Goal: Task Accomplishment & Management: Use online tool/utility

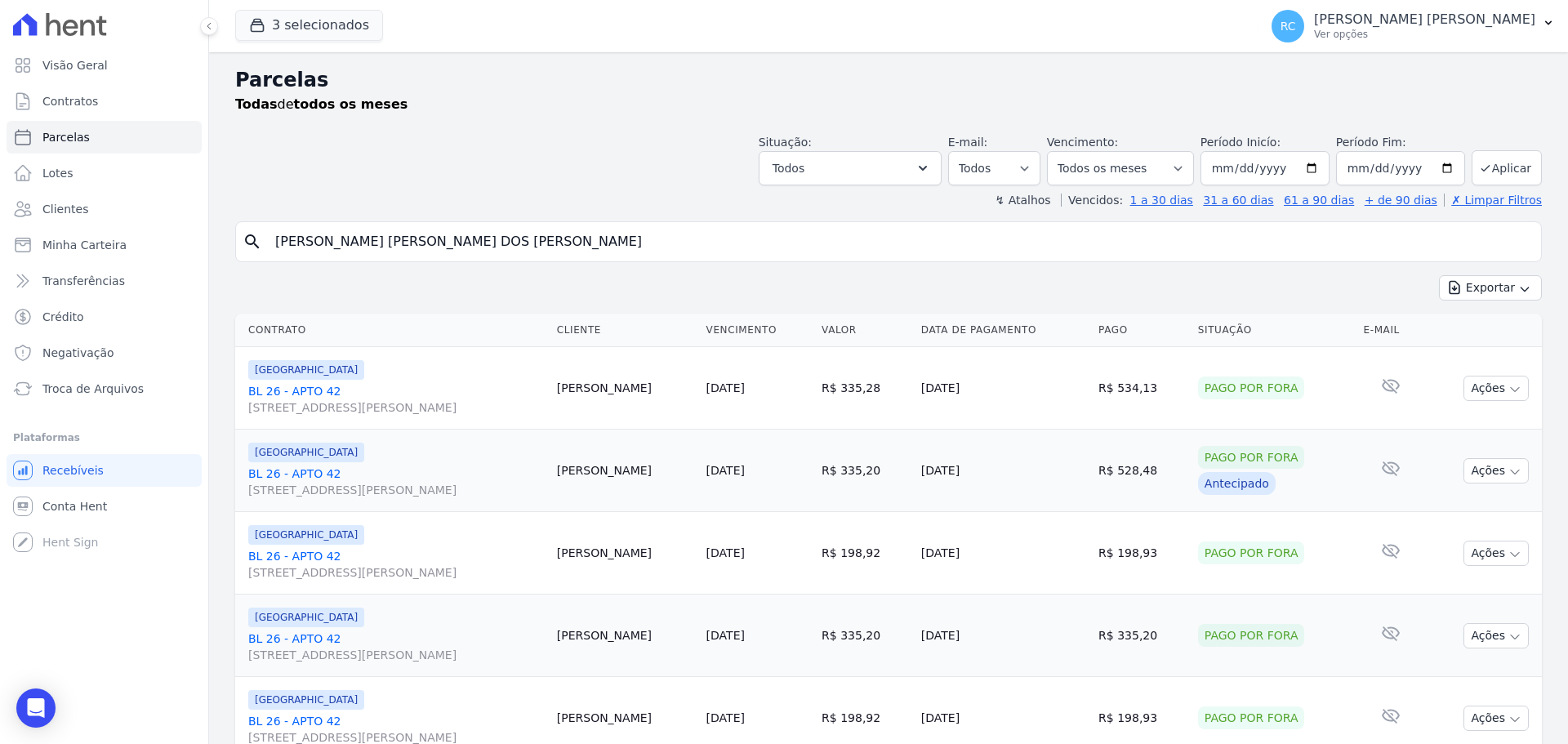
select select
drag, startPoint x: 629, startPoint y: 229, endPoint x: 242, endPoint y: 184, distance: 389.6
click at [159, 223] on div "Visão Geral Contratos [GEOGRAPHIC_DATA] Lotes Clientes Minha Carteira Transferê…" at bounding box center [784, 372] width 1568 height 744
paste input "[PERSON_NAME] ANJOS MOUR"
type input "[PERSON_NAME] ANJOS MOURA"
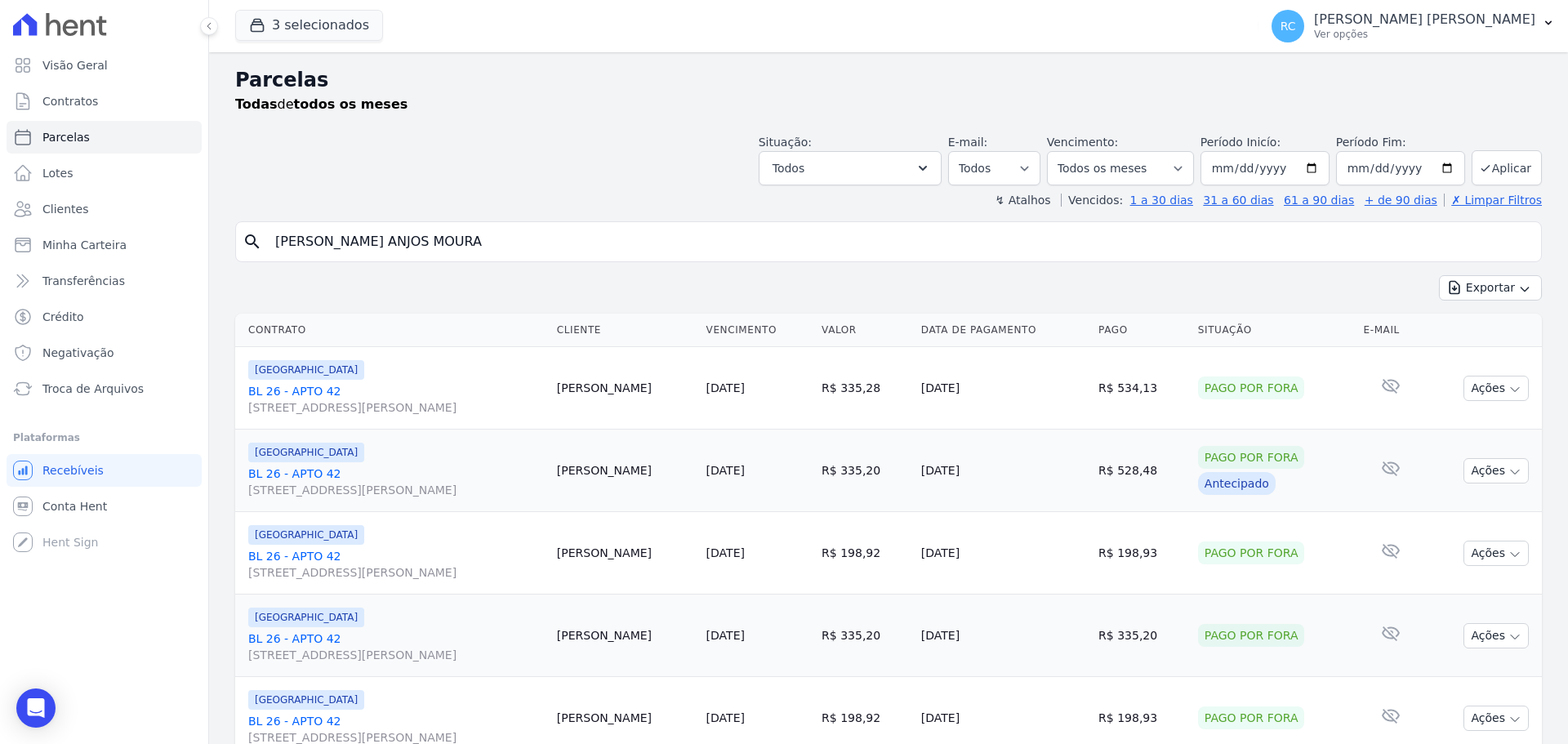
select select
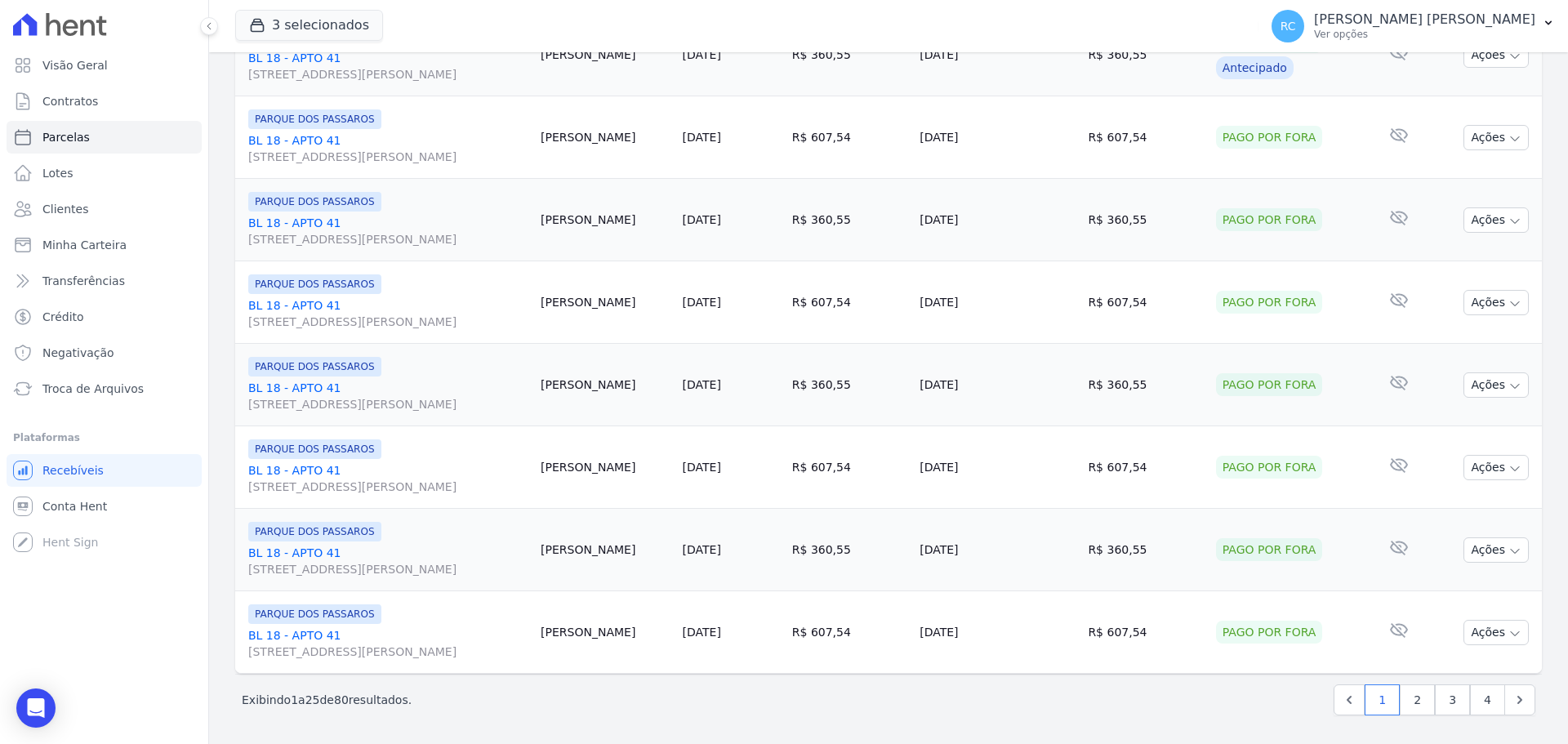
scroll to position [1737, 0]
click at [1410, 702] on link "2" at bounding box center [1417, 700] width 35 height 31
select select
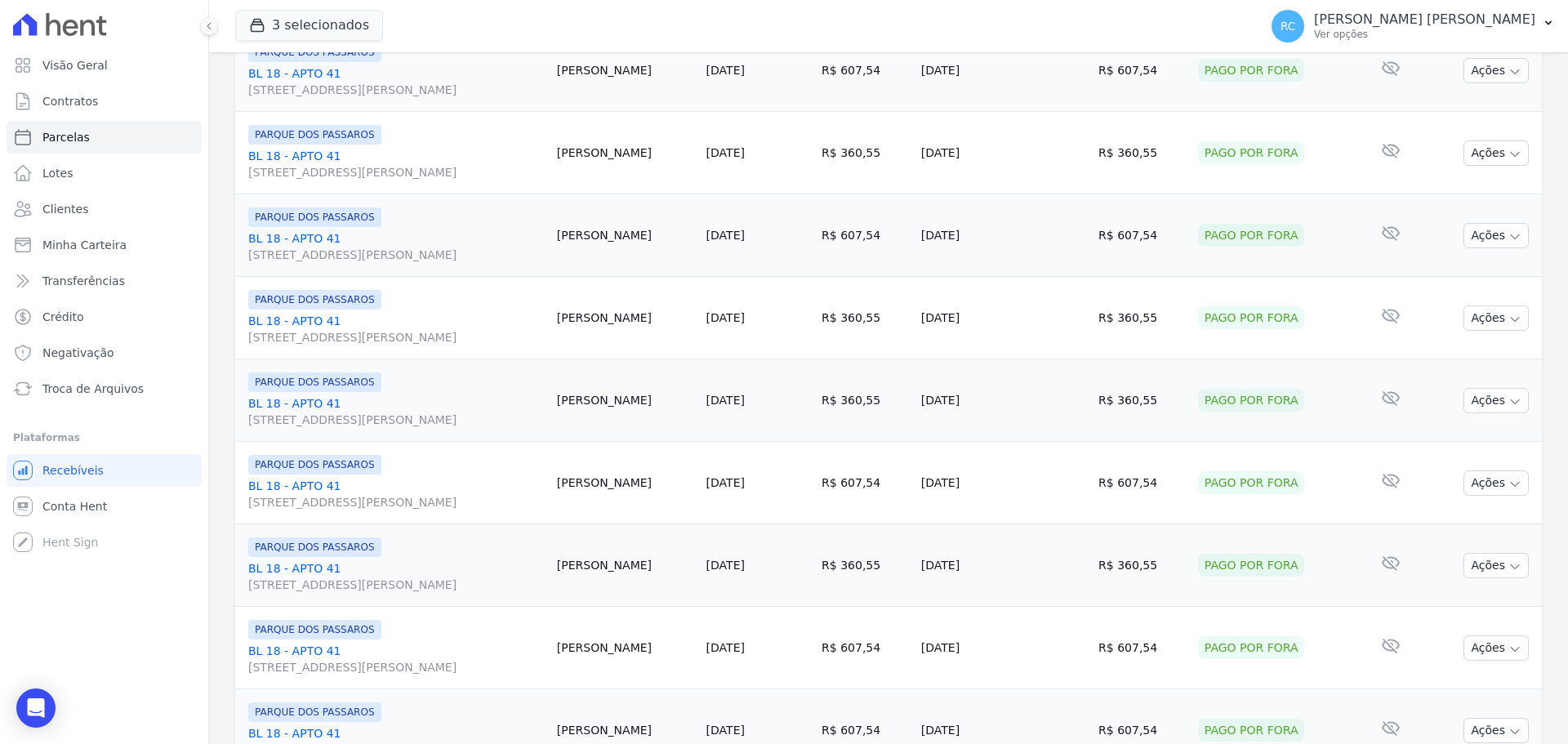
scroll to position [1737, 0]
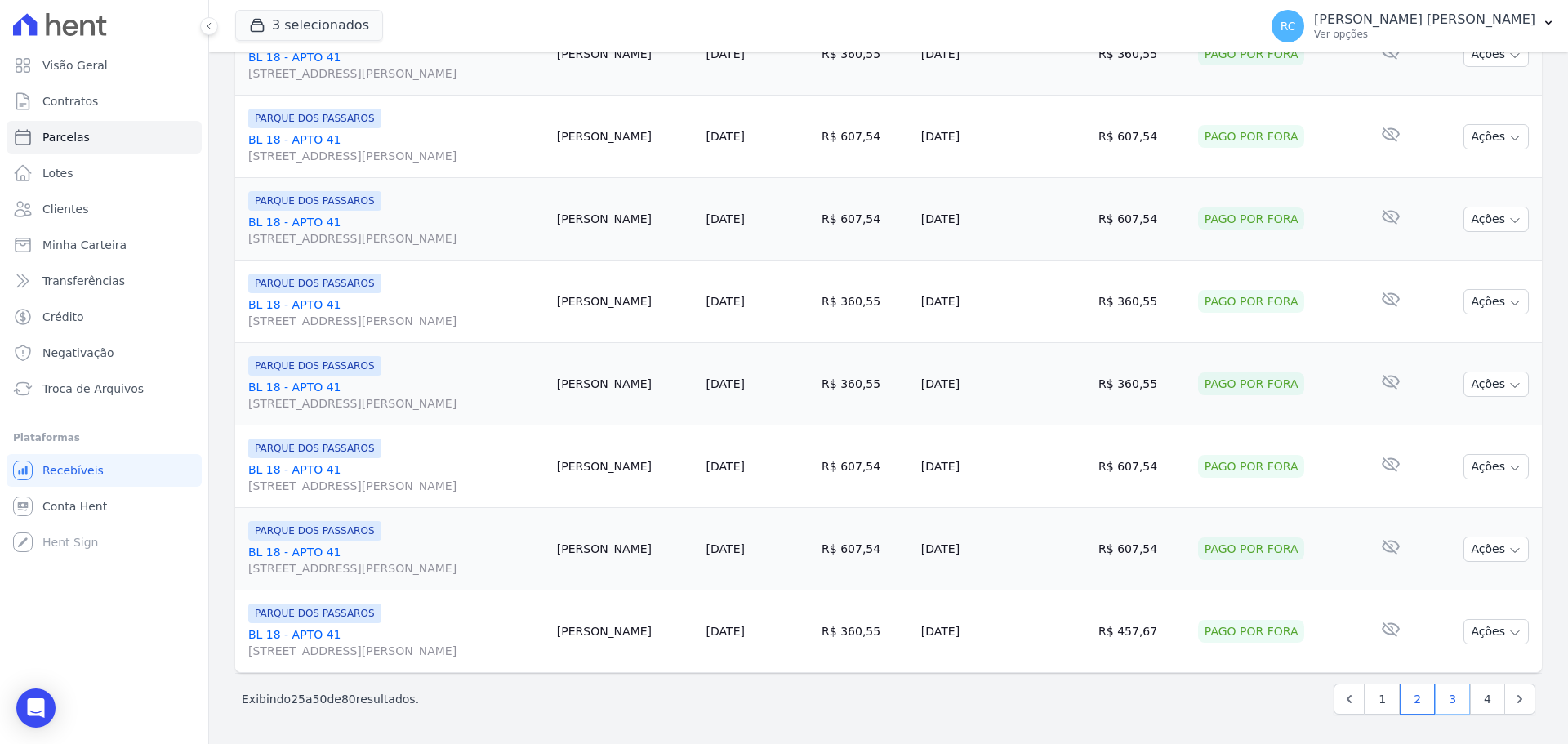
click at [1435, 710] on link "3" at bounding box center [1452, 700] width 35 height 31
select select
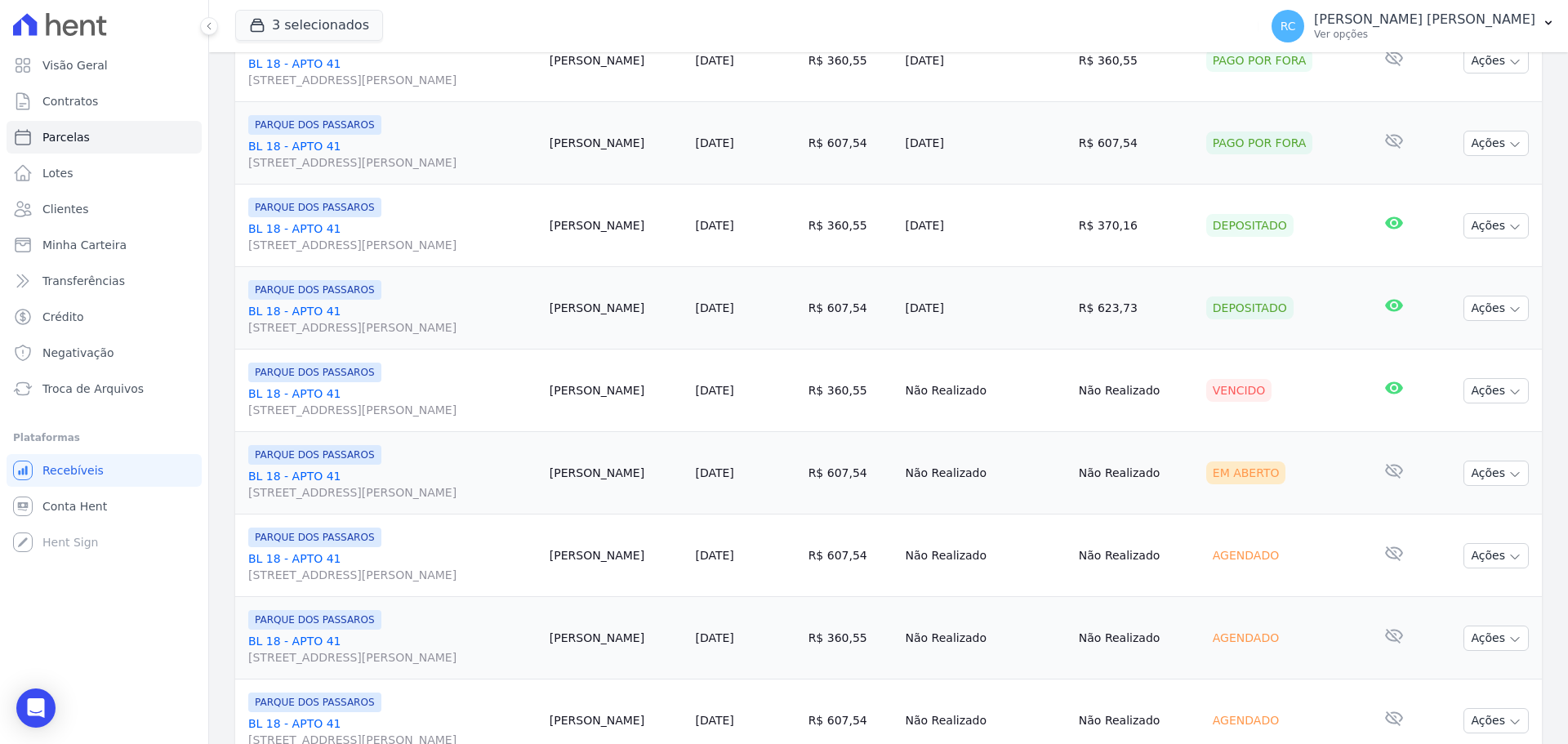
scroll to position [327, 0]
click at [322, 227] on link "BL 18 - APTO 41 [STREET_ADDRESS][PERSON_NAME]" at bounding box center [392, 238] width 288 height 33
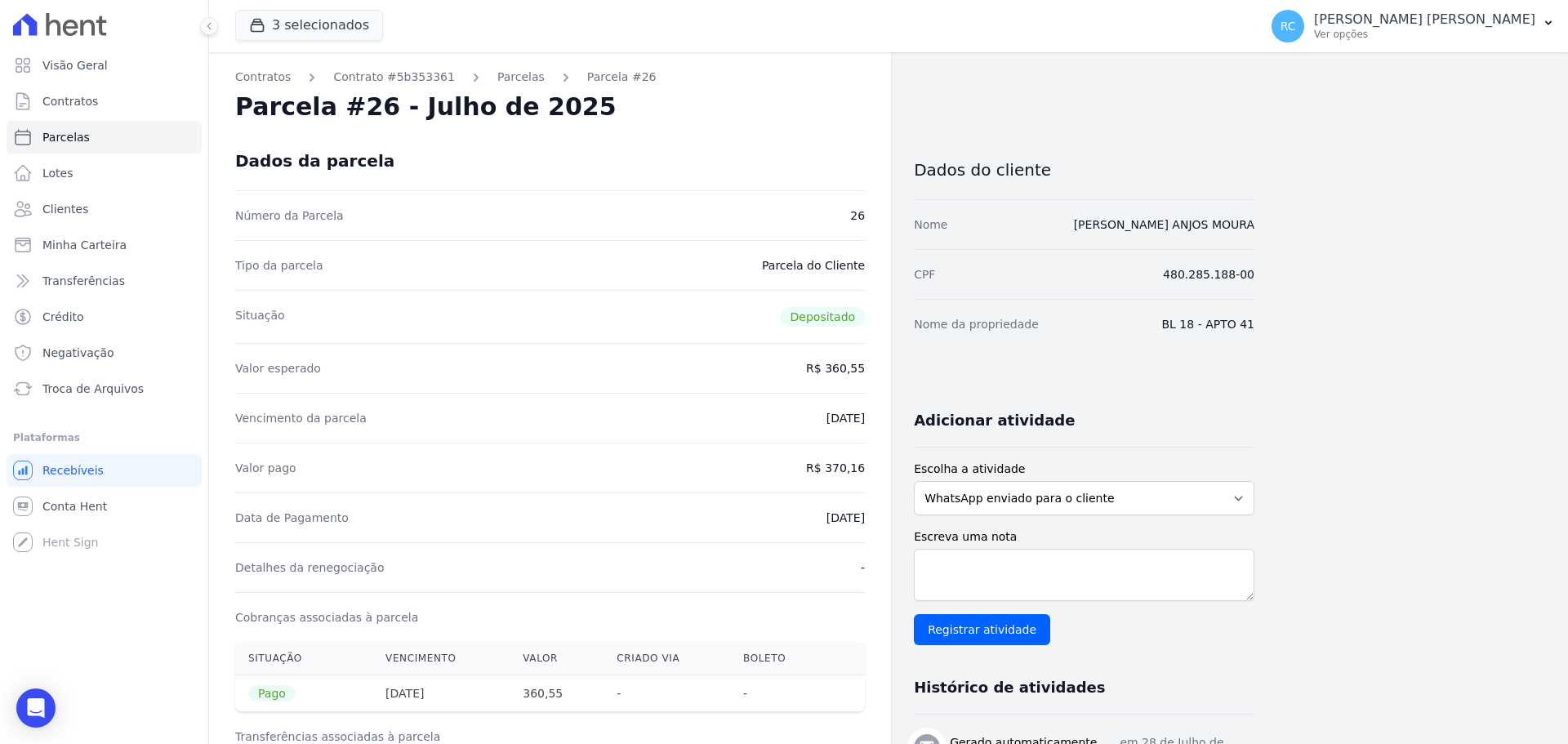
click at [1197, 284] on div "CPF 480.285.188-00" at bounding box center [1084, 273] width 340 height 50
copy dl "480.285.188-00"
drag, startPoint x: 1206, startPoint y: 647, endPoint x: 1097, endPoint y: 668, distance: 111.0
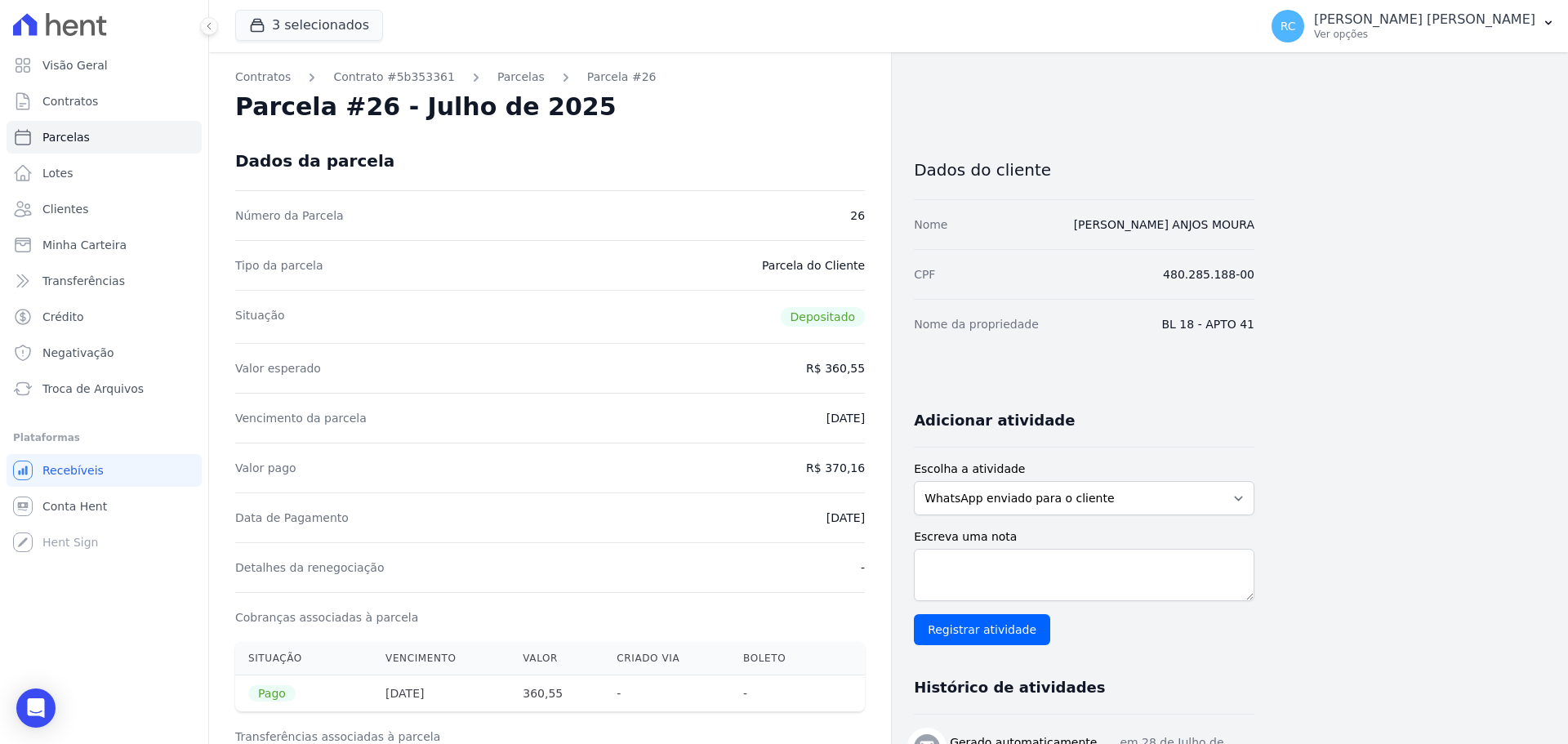
click at [1025, 404] on div "Adicionar atividade" at bounding box center [1077, 414] width 353 height 33
click at [115, 141] on link "Parcelas" at bounding box center [104, 138] width 195 height 33
click at [95, 211] on link "Clientes" at bounding box center [104, 210] width 195 height 33
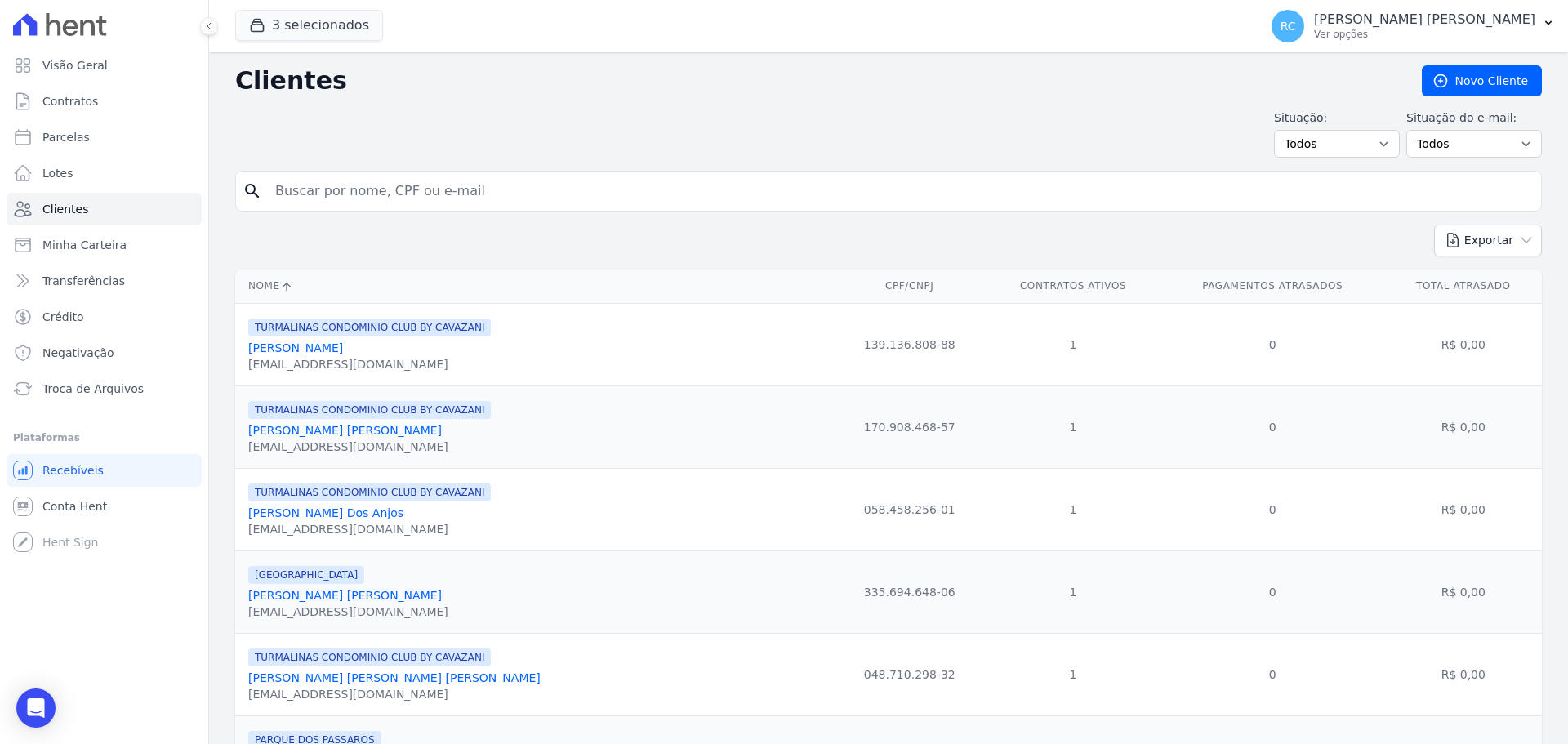
click at [420, 196] on input "search" at bounding box center [899, 192] width 1269 height 33
paste input "[PERSON_NAME] [PERSON_NAME]"
type input "[PERSON_NAME] [PERSON_NAME]"
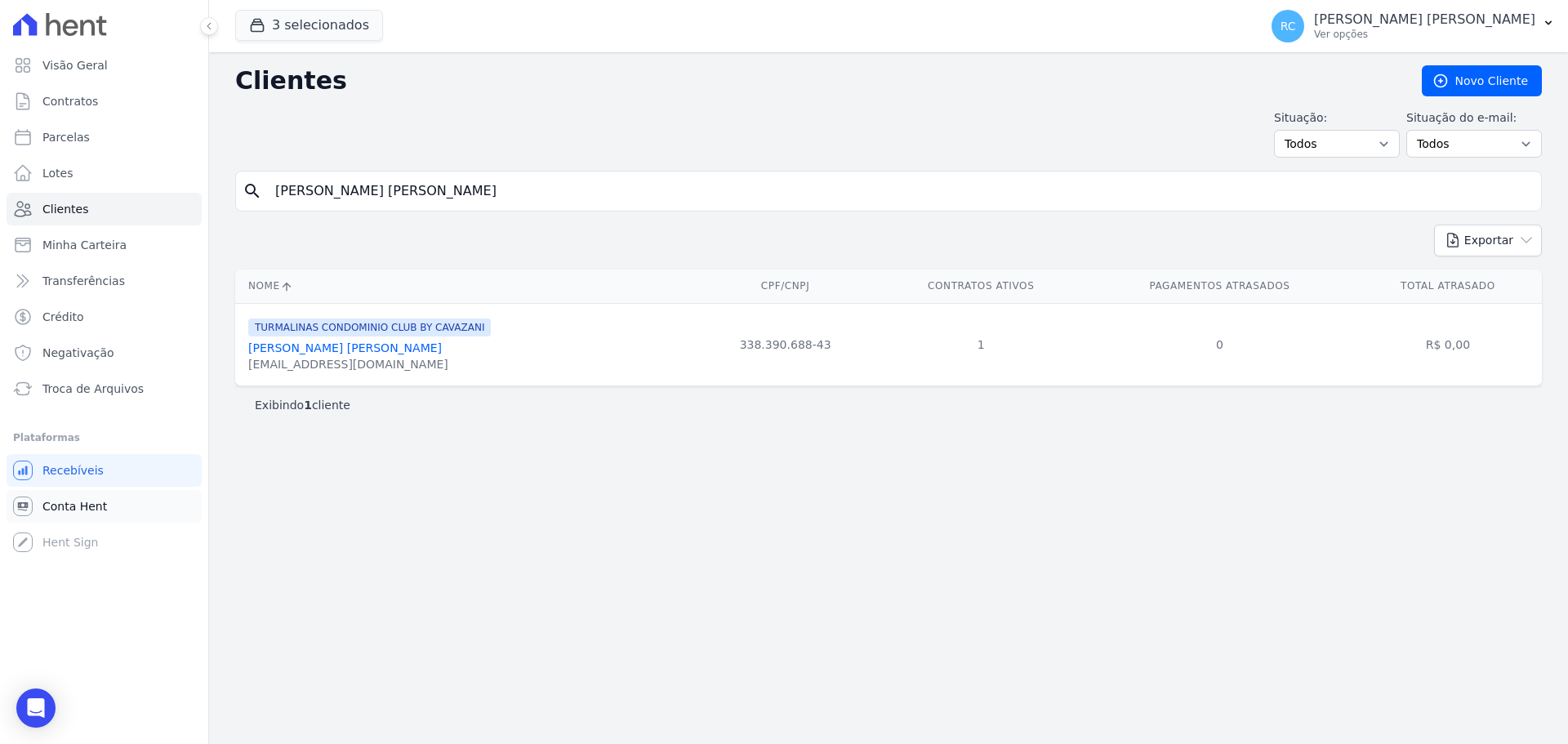
click at [80, 509] on span "Conta Hent" at bounding box center [74, 507] width 65 height 16
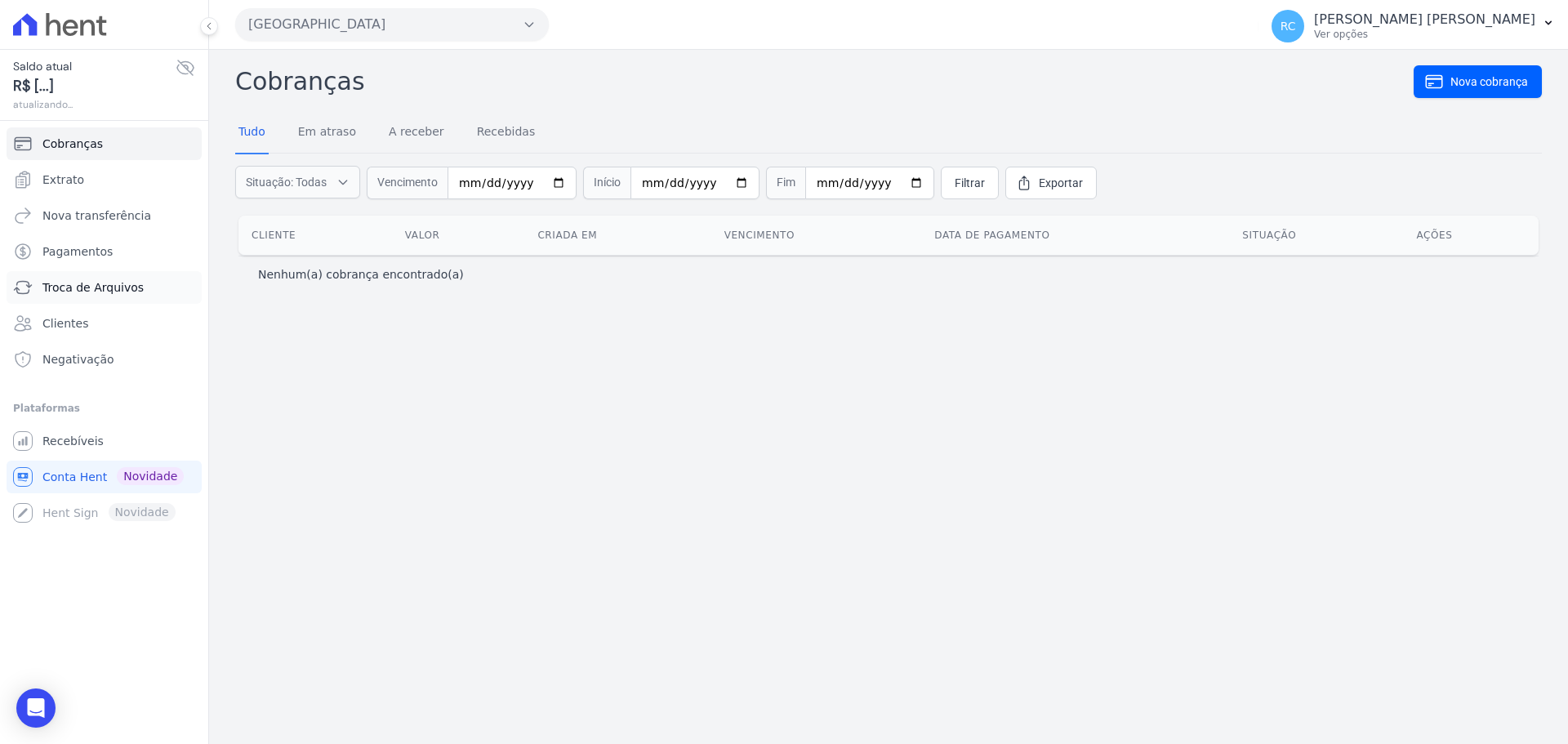
click at [74, 295] on span "Troca de Arquivos" at bounding box center [93, 287] width 101 height 16
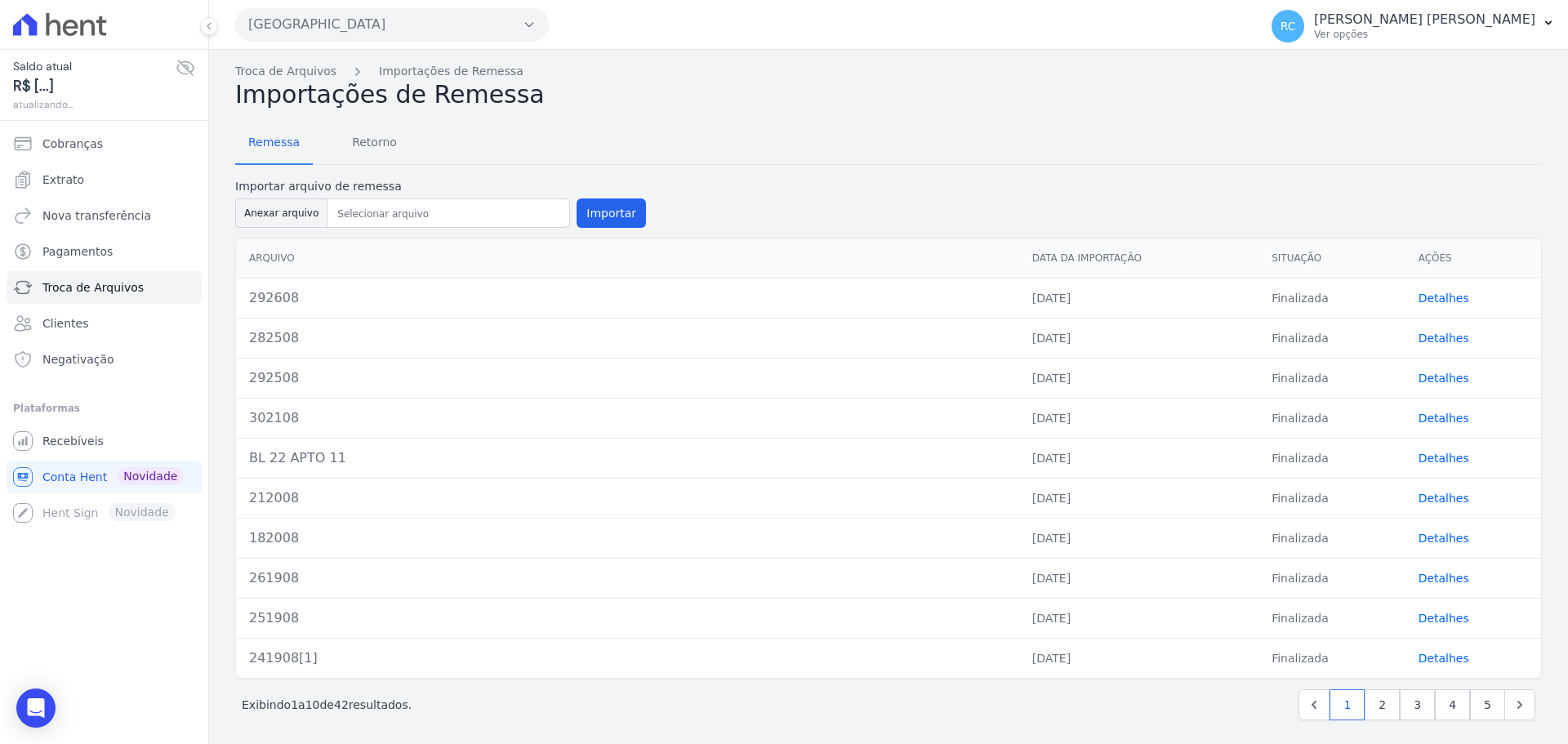
click at [351, 23] on button "[GEOGRAPHIC_DATA]" at bounding box center [392, 25] width 313 height 33
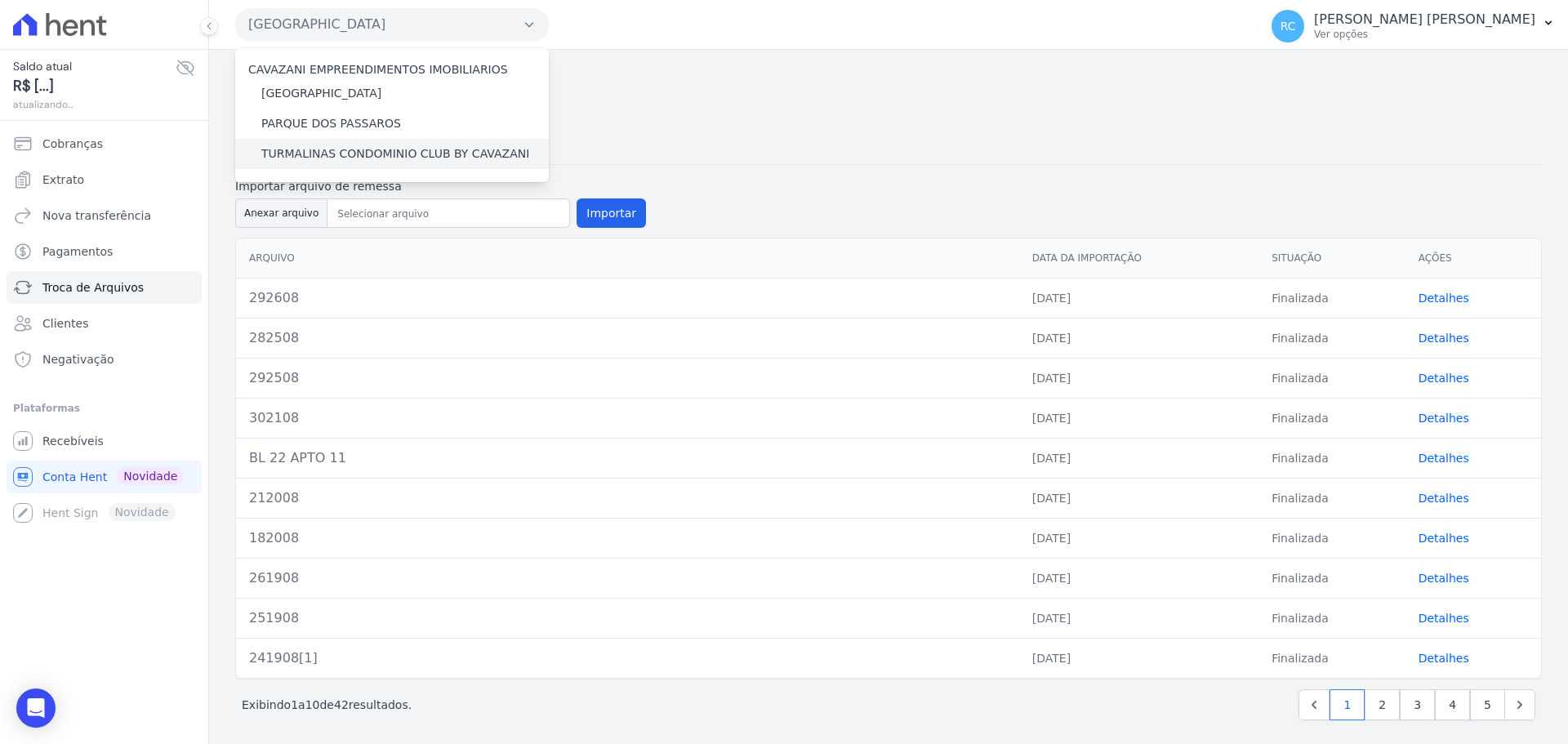
click at [313, 158] on label "TURMALINAS CONDOMINIO CLUB BY CAVAZANI" at bounding box center [394, 154] width 267 height 17
click at [0, 0] on input "TURMALINAS CONDOMINIO CLUB BY CAVAZANI" at bounding box center [0, 0] width 0 height 0
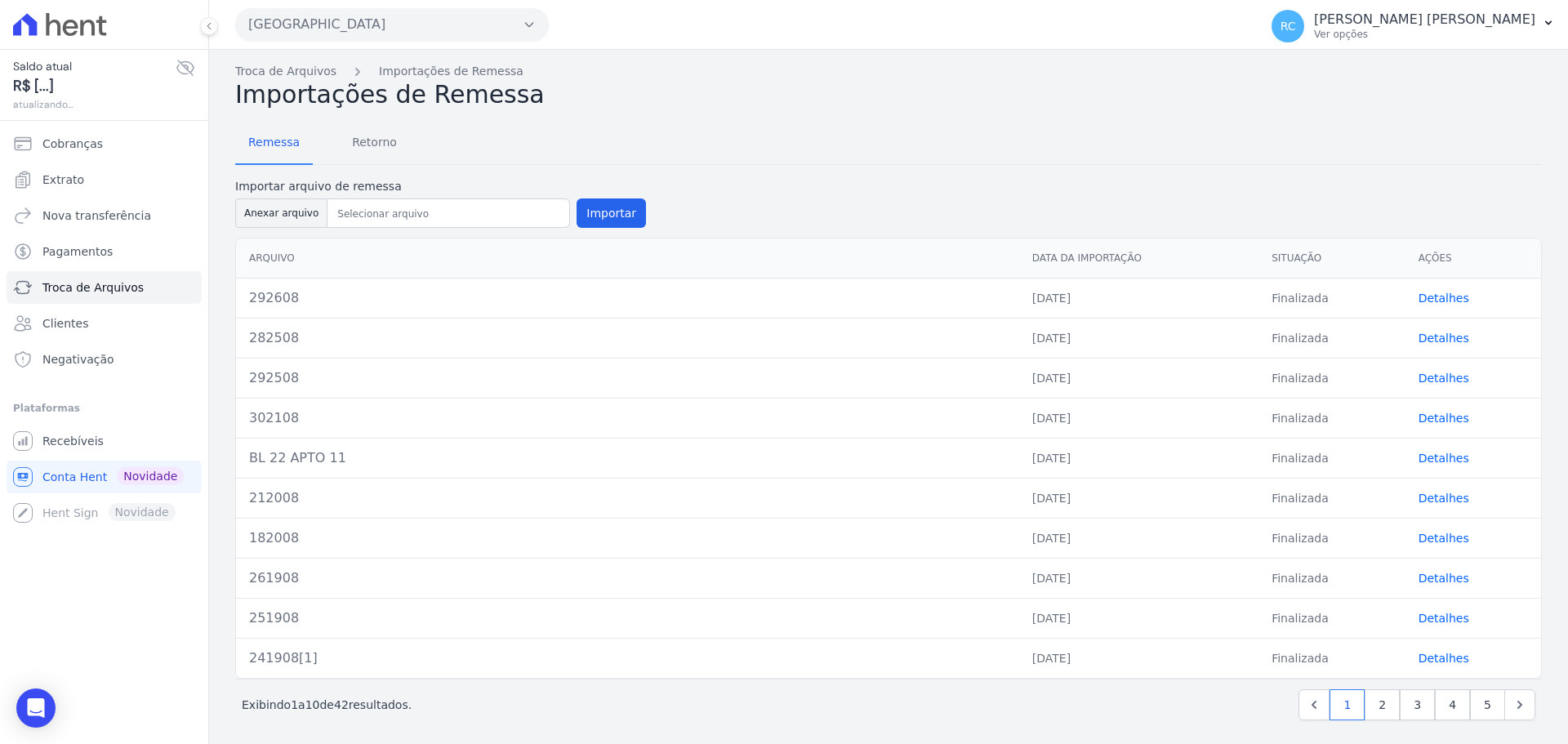
click at [389, 25] on button "[GEOGRAPHIC_DATA]" at bounding box center [392, 25] width 313 height 33
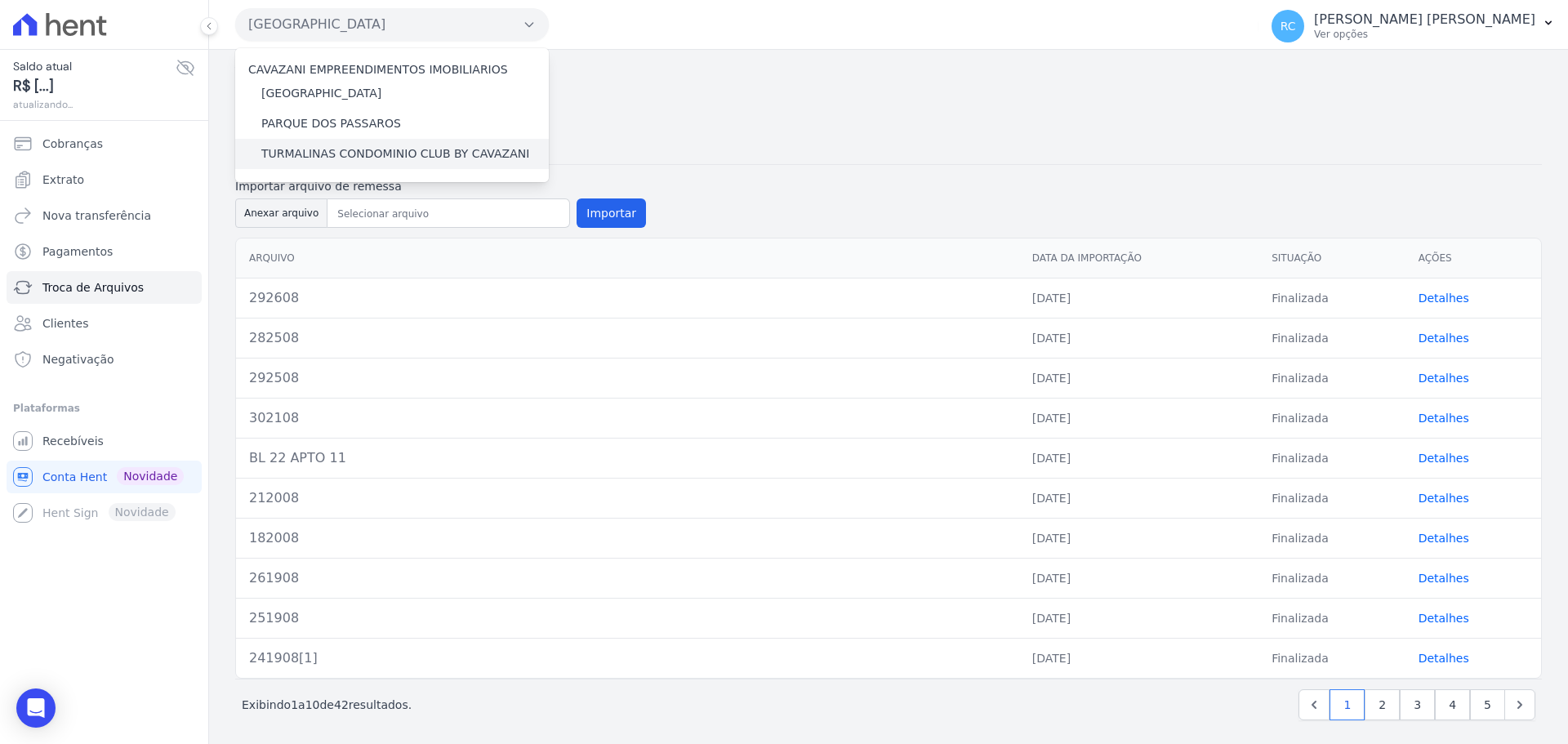
click at [326, 149] on label "TURMALINAS CONDOMINIO CLUB BY CAVAZANI" at bounding box center [394, 154] width 267 height 17
click at [0, 0] on input "TURMALINAS CONDOMINIO CLUB BY CAVAZANI" at bounding box center [0, 0] width 0 height 0
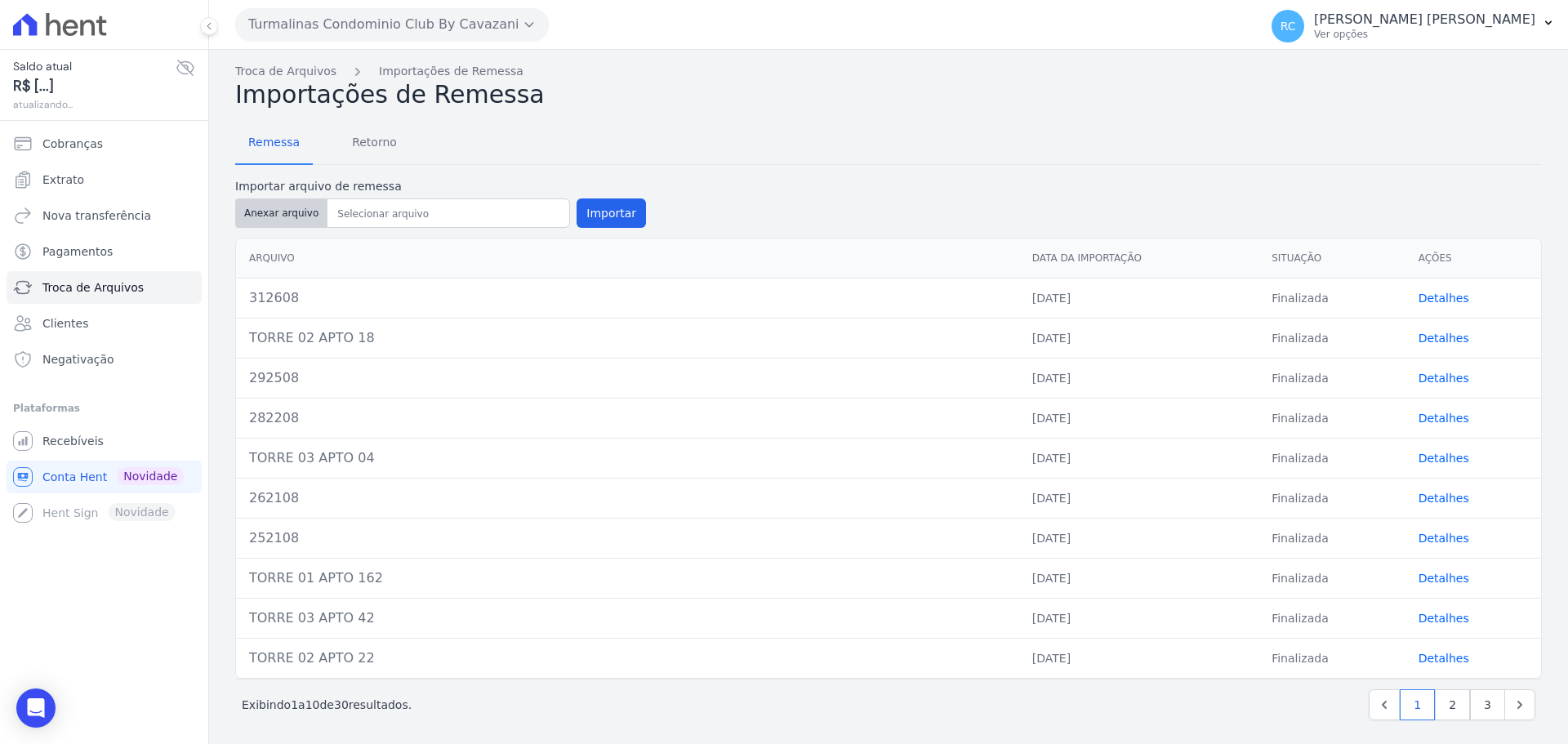
click at [293, 214] on button "Anexar arquivo" at bounding box center [281, 214] width 92 height 29
click at [275, 207] on button "Anexar arquivo" at bounding box center [281, 214] width 92 height 29
type input "322608[1]"
click at [606, 211] on button "Importar" at bounding box center [611, 214] width 70 height 29
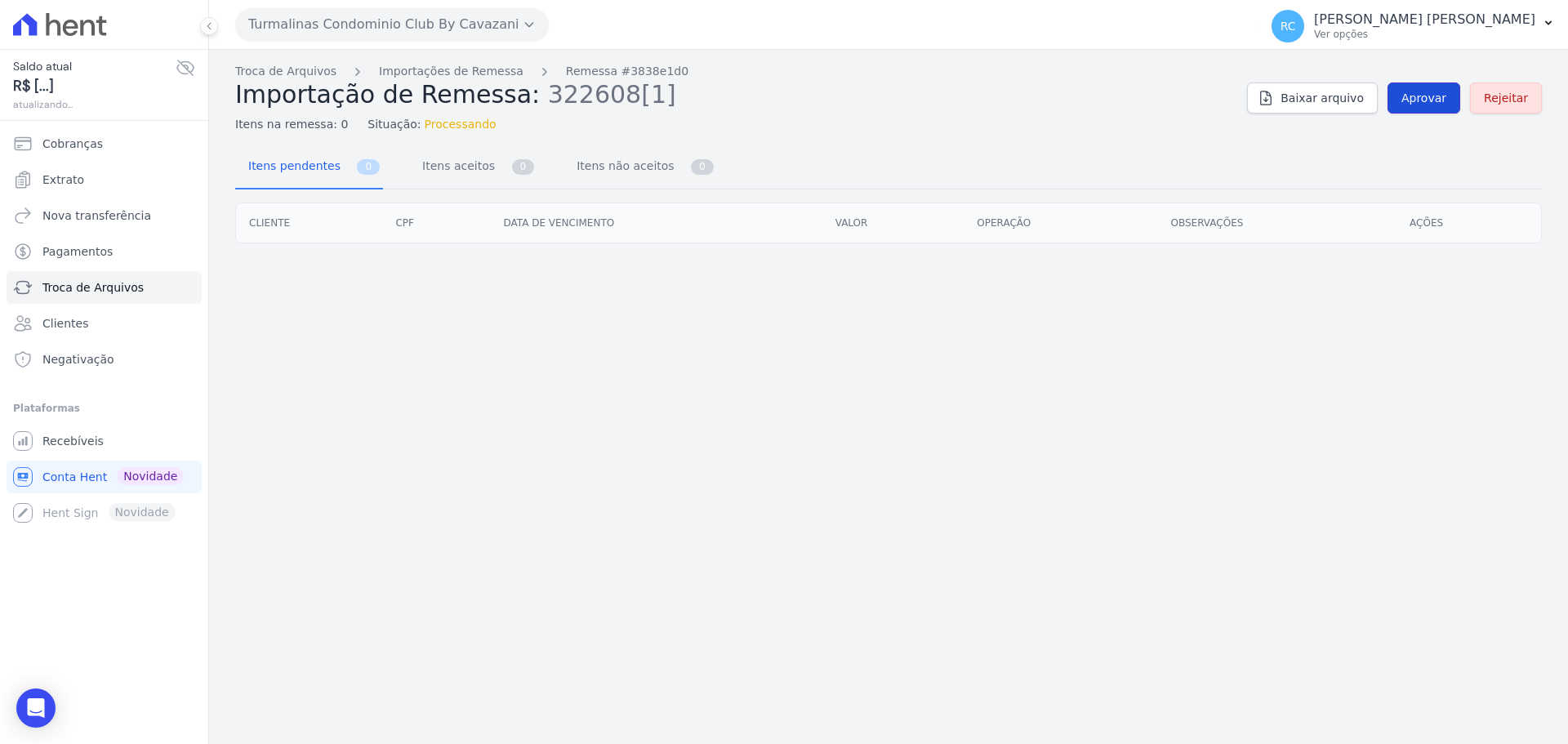
click at [1430, 83] on link "Aprovar" at bounding box center [1423, 98] width 73 height 31
click at [1424, 99] on span "Aprovar" at bounding box center [1423, 98] width 45 height 16
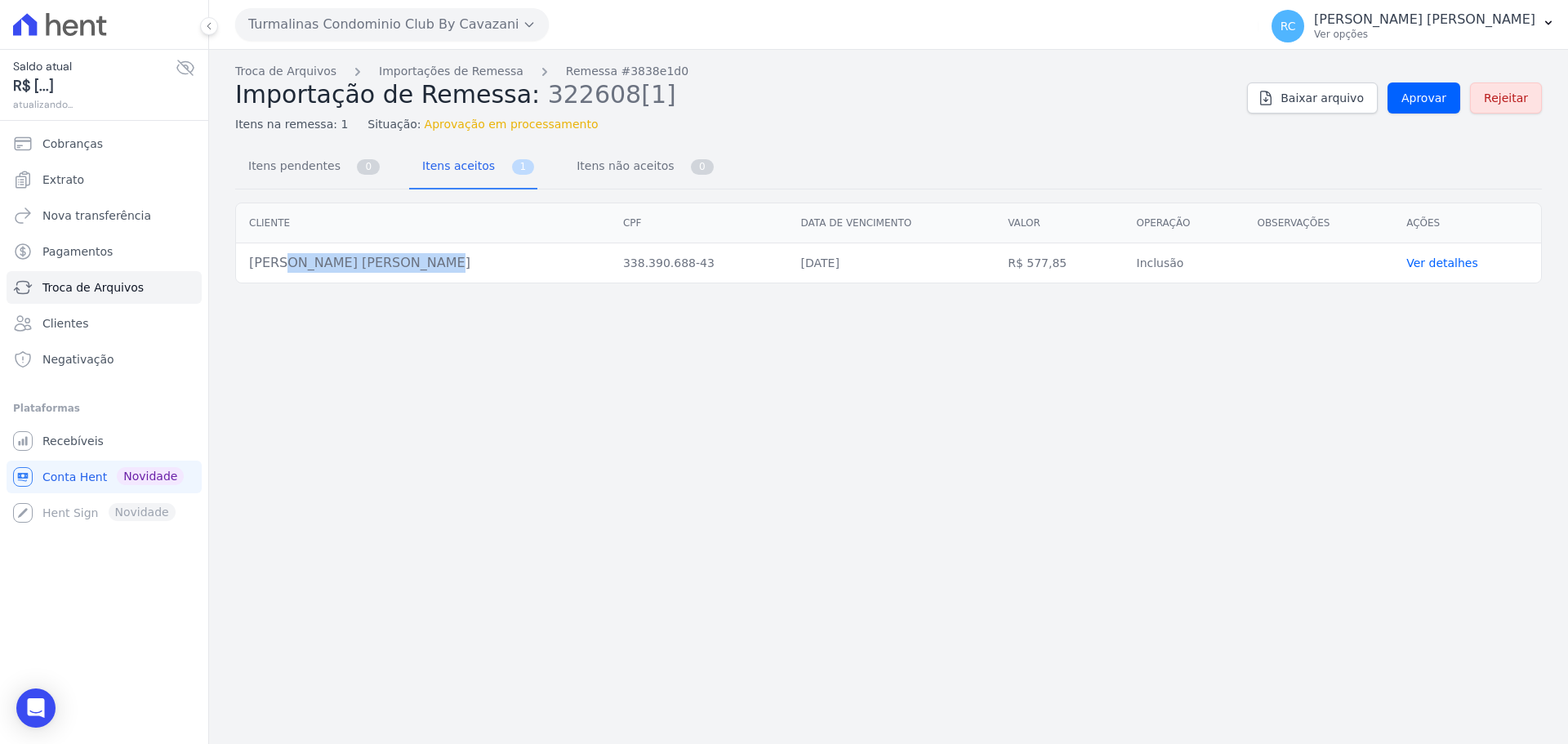
drag, startPoint x: 314, startPoint y: 260, endPoint x: 243, endPoint y: 276, distance: 72.8
click at [243, 276] on td "[PERSON_NAME] [PERSON_NAME]" at bounding box center [423, 264] width 374 height 40
copy td "[PERSON_NAME] [PERSON_NAME]"
drag, startPoint x: 1414, startPoint y: 116, endPoint x: 1428, endPoint y: 91, distance: 28.7
click at [1420, 106] on div "Troca de Arquivos Importações de Remessa Remessa #3838e1d0 Importação de Remess…" at bounding box center [888, 98] width 1306 height 70
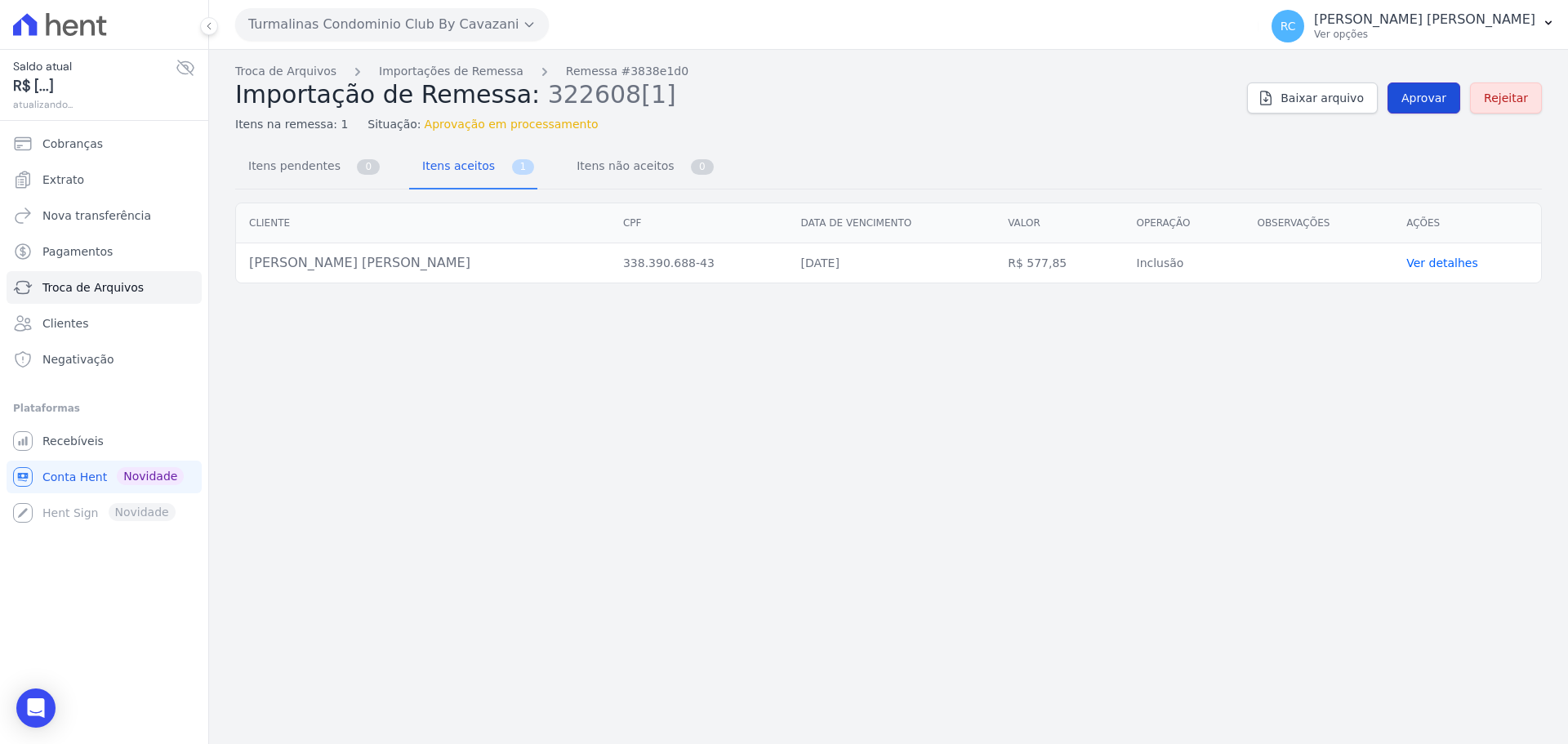
click at [1428, 91] on span "Aprovar" at bounding box center [1423, 98] width 45 height 16
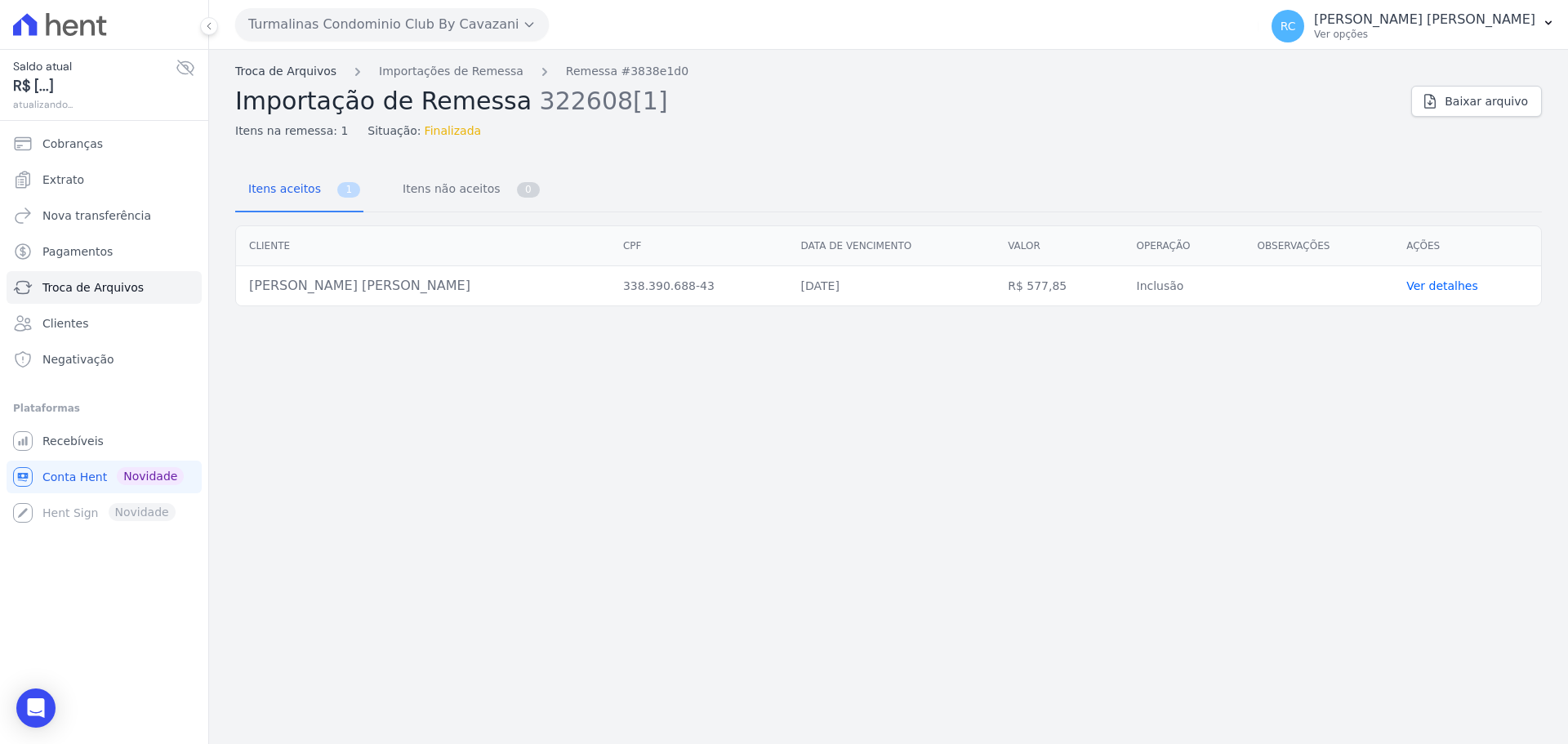
click at [291, 72] on link "Troca de Arquivos" at bounding box center [286, 71] width 101 height 17
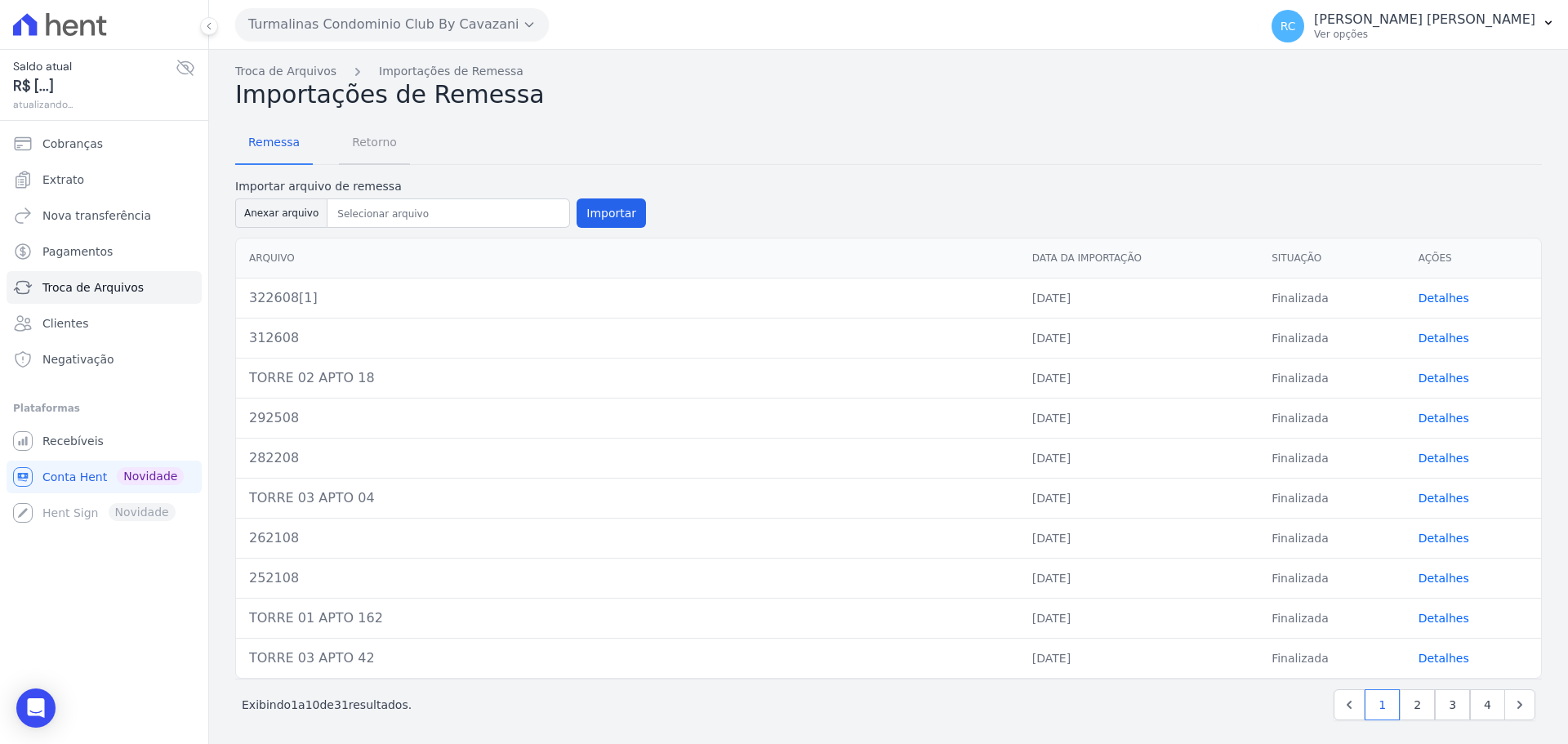
click at [380, 141] on span "Retorno" at bounding box center [374, 142] width 65 height 33
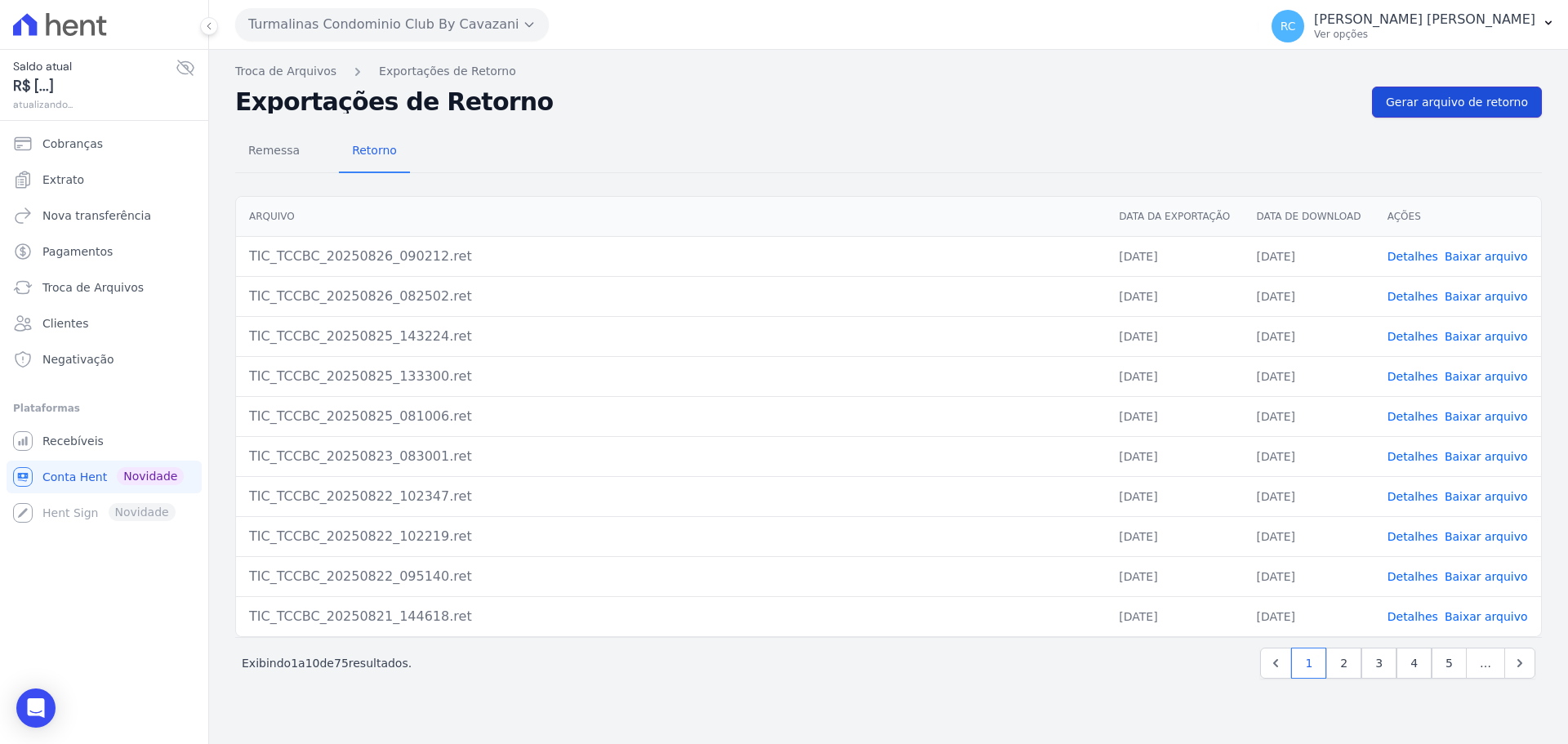
click at [1466, 102] on span "Gerar arquivo de retorno" at bounding box center [1457, 102] width 142 height 16
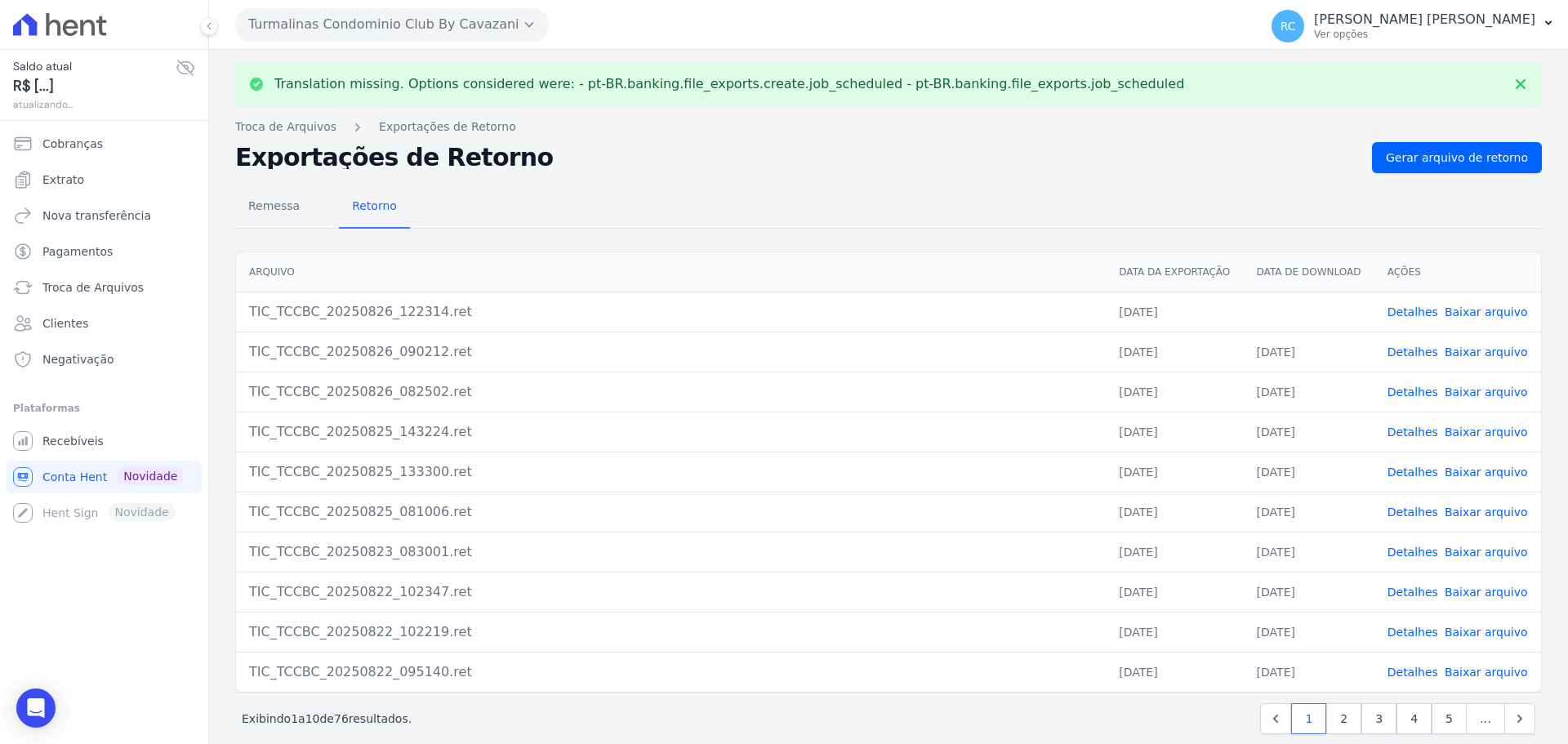
click at [1462, 313] on link "Baixar arquivo" at bounding box center [1486, 312] width 83 height 13
